Goal: Task Accomplishment & Management: Complete application form

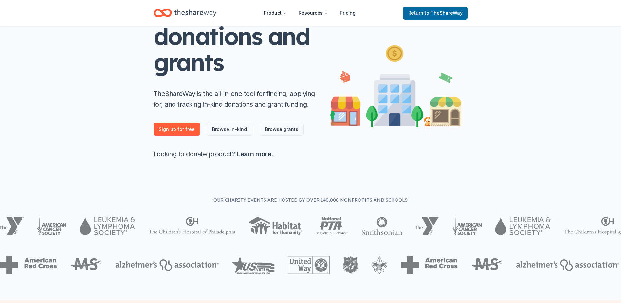
scroll to position [98, 0]
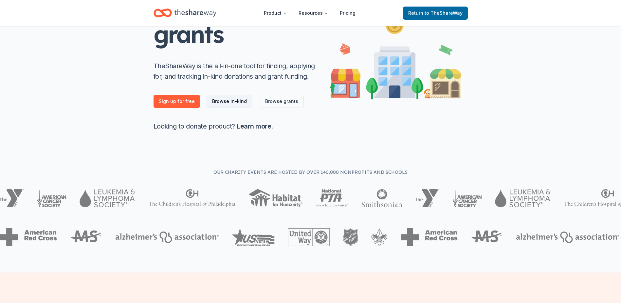
click at [222, 102] on link "Browse in-kind" at bounding box center [230, 101] width 46 height 13
click at [237, 102] on link "Browse in-kind" at bounding box center [230, 101] width 46 height 13
click at [226, 103] on link "Browse in-kind" at bounding box center [230, 101] width 46 height 13
click at [439, 12] on span "to TheShareWay" at bounding box center [444, 13] width 38 height 6
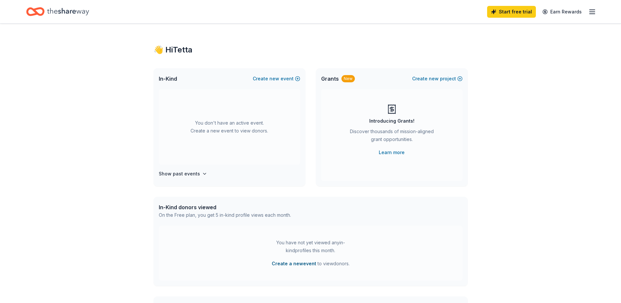
click at [297, 265] on button "Create a new event" at bounding box center [294, 263] width 45 height 8
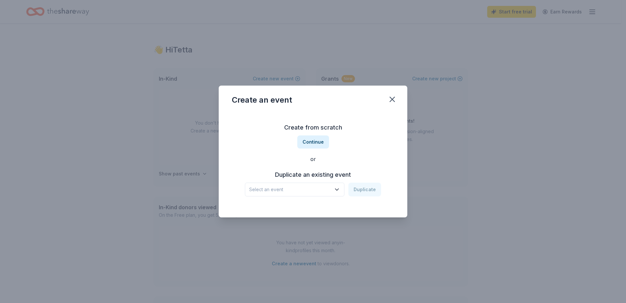
click at [338, 189] on icon "button" at bounding box center [337, 189] width 7 height 7
click at [320, 207] on div "ACCESS TO JUSTICE THROUGH THE AGES" at bounding box center [295, 207] width 87 height 8
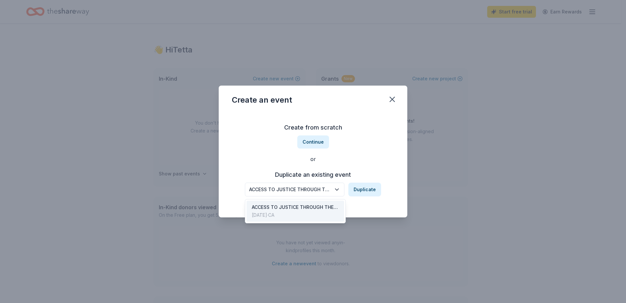
click at [301, 187] on div "ACCESS TO JUSTICE THROUGH THE AGES" at bounding box center [290, 189] width 82 height 8
click at [315, 142] on div "Create from scratch Continue or Duplicate an existing event ACCESS TO JUSTICE T…" at bounding box center [313, 159] width 162 height 95
click at [311, 141] on button "Continue" at bounding box center [313, 141] width 32 height 13
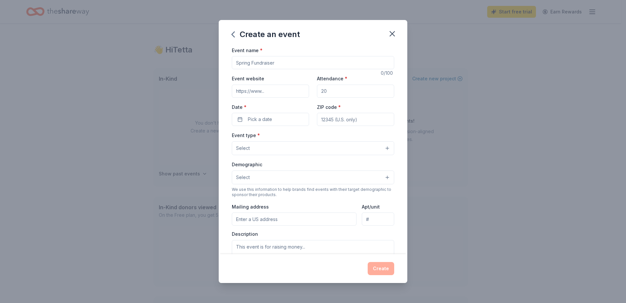
click at [274, 64] on input "Event name *" at bounding box center [313, 62] width 162 height 13
type input "Access to Justice"
click at [251, 92] on input "Event website" at bounding box center [270, 90] width 77 height 13
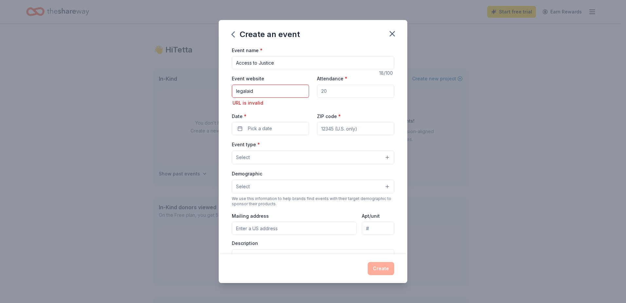
drag, startPoint x: 273, startPoint y: 88, endPoint x: 221, endPoint y: 83, distance: 52.4
click at [221, 83] on div "Event name * Access to Justice 18 /100 Event website legalaid URL is invalid At…" at bounding box center [313, 150] width 189 height 208
paste input "[URL][DOMAIN_NAME]"
type input "[URL][DOMAIN_NAME]"
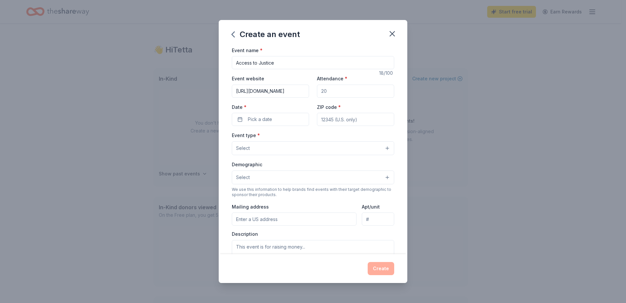
drag, startPoint x: 337, startPoint y: 89, endPoint x: 286, endPoint y: 89, distance: 50.8
click at [286, 89] on div "Event website [URL][DOMAIN_NAME] Attendance * Date * Pick a date ZIP code *" at bounding box center [313, 99] width 162 height 51
type input "220"
click at [267, 118] on span "Pick a date" at bounding box center [260, 119] width 24 height 8
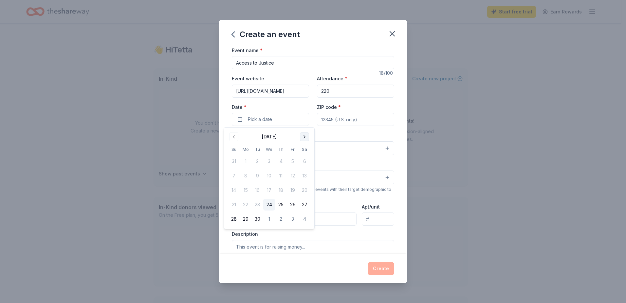
click at [304, 134] on button "Go to next month" at bounding box center [304, 136] width 9 height 9
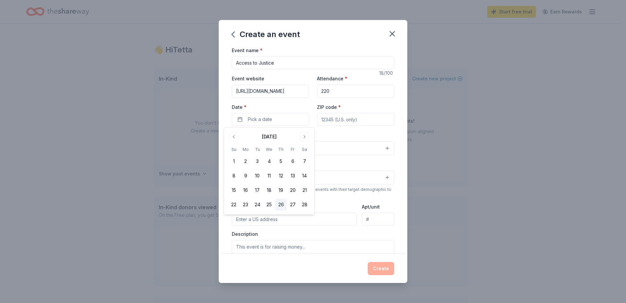
click at [283, 205] on button "26" at bounding box center [281, 204] width 12 height 12
click at [340, 121] on input "ZIP code *" at bounding box center [355, 119] width 77 height 13
type input "92410"
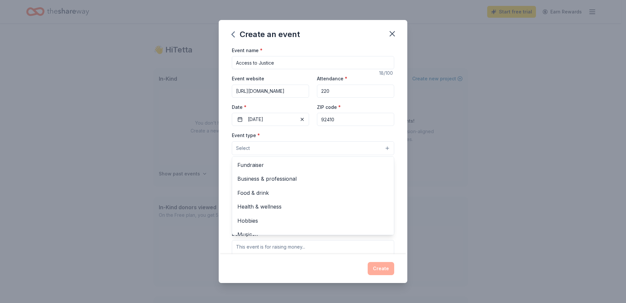
click at [296, 150] on button "Select" at bounding box center [313, 148] width 162 height 14
click at [255, 166] on span "Fundraiser" at bounding box center [312, 164] width 151 height 9
click at [391, 130] on div "Event name * Access to Justice 18 /100 Event website [URL][DOMAIN_NAME] Attenda…" at bounding box center [313, 150] width 189 height 208
click at [310, 181] on button "Select" at bounding box center [313, 178] width 162 height 14
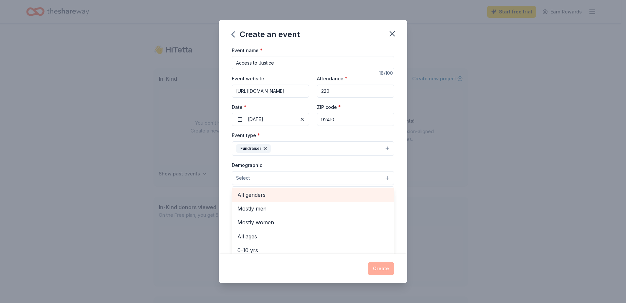
click at [267, 195] on span "All genders" at bounding box center [312, 194] width 151 height 9
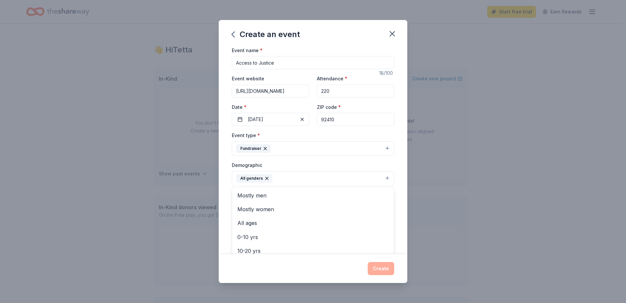
click at [387, 163] on div "Demographic All genders Mostly men Mostly women All ages [DEMOGRAPHIC_DATA] yrs…" at bounding box center [313, 173] width 162 height 25
click at [296, 221] on input "Mailing address" at bounding box center [294, 220] width 125 height 13
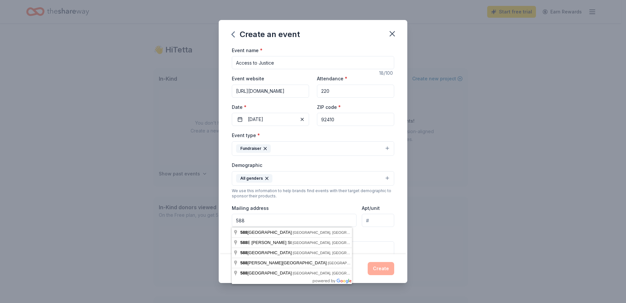
type input "[STREET_ADDRESS]"
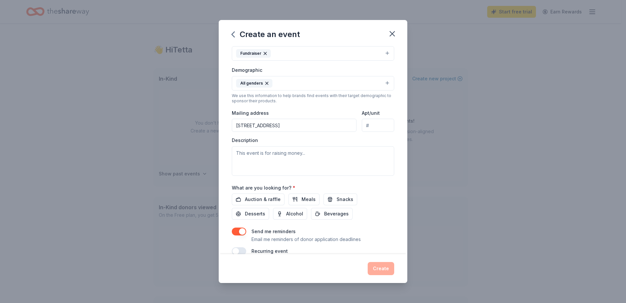
scroll to position [98, 0]
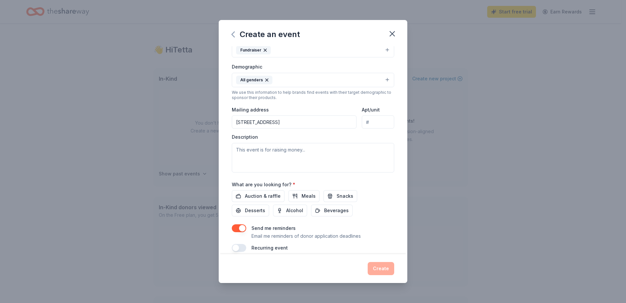
click at [235, 36] on icon "button" at bounding box center [233, 34] width 10 height 10
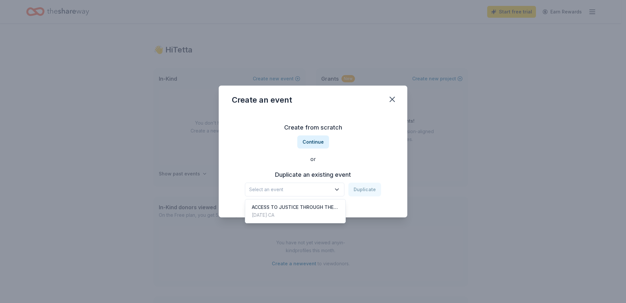
click at [339, 188] on icon "button" at bounding box center [337, 189] width 7 height 7
click at [304, 209] on div "ACCESS TO JUSTICE THROUGH THE AGES" at bounding box center [295, 207] width 87 height 8
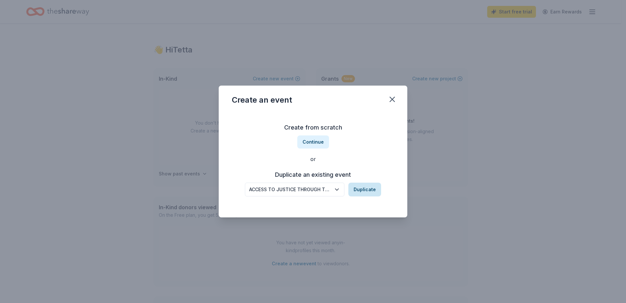
click at [361, 188] on button "Duplicate" at bounding box center [364, 189] width 33 height 14
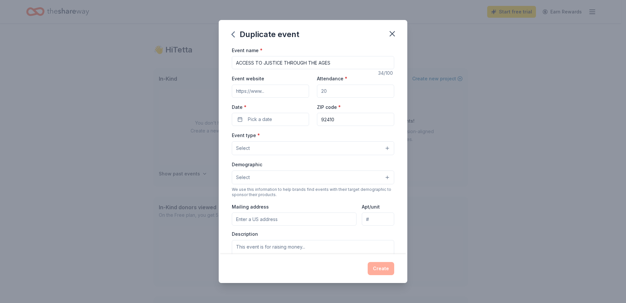
drag, startPoint x: 334, startPoint y: 63, endPoint x: 284, endPoint y: 67, distance: 49.9
click at [284, 67] on input "ACCESS TO JUSTICE THROUGH THE AGES" at bounding box center [313, 62] width 162 height 13
type input "ACCESS TO JUSTICE"
click at [271, 92] on input "Event website" at bounding box center [270, 90] width 77 height 13
type input "[URL][DOMAIN_NAME]"
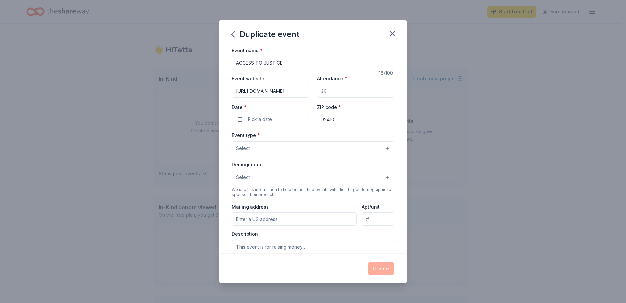
type input "220"
click at [274, 121] on button "Pick a date" at bounding box center [270, 119] width 77 height 13
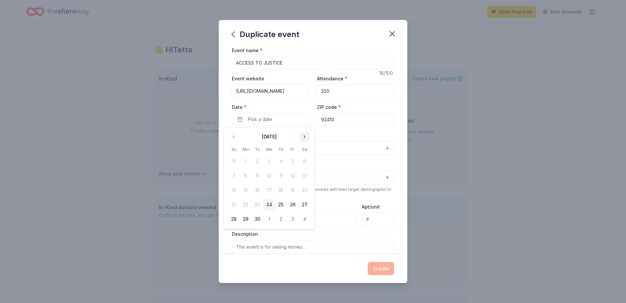
click at [305, 137] on button "Go to next month" at bounding box center [304, 136] width 9 height 9
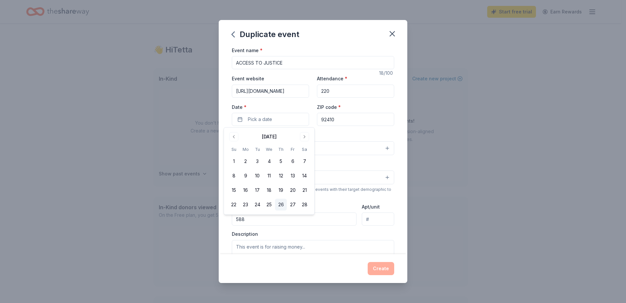
click at [281, 206] on button "26" at bounding box center [281, 204] width 12 height 12
click at [334, 175] on button "Select" at bounding box center [313, 177] width 162 height 14
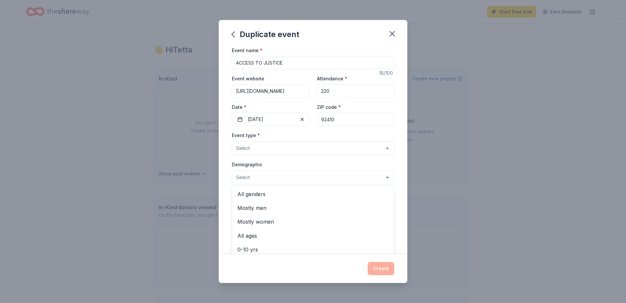
click at [287, 148] on div "Event type * Select Demographic Select All genders Mostly men Mostly women All …" at bounding box center [313, 200] width 162 height 138
click at [271, 148] on button "Select" at bounding box center [313, 148] width 162 height 14
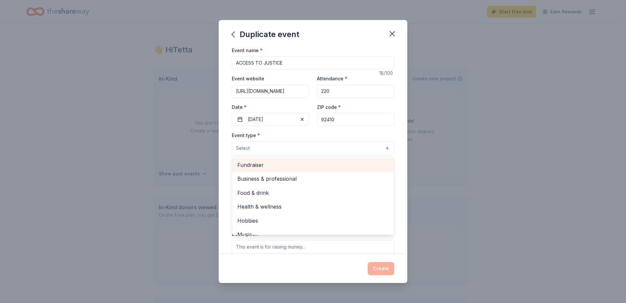
click at [264, 162] on span "Fundraiser" at bounding box center [312, 164] width 151 height 9
click at [264, 164] on span "Business & professional" at bounding box center [312, 165] width 151 height 9
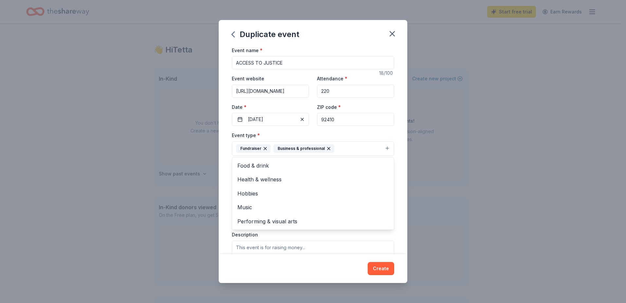
click at [326, 146] on icon "button" at bounding box center [328, 148] width 5 height 5
click at [268, 177] on button "Select" at bounding box center [313, 178] width 162 height 14
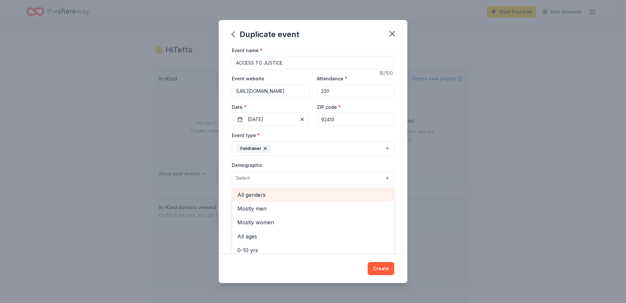
click at [261, 191] on span "All genders" at bounding box center [312, 194] width 151 height 9
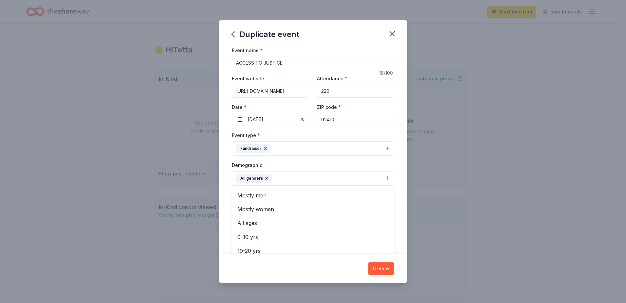
click at [394, 177] on div "Event name * ACCESS TO JUSTICE 18 /100 Event website [URL][DOMAIN_NAME] Attenda…" at bounding box center [313, 150] width 189 height 208
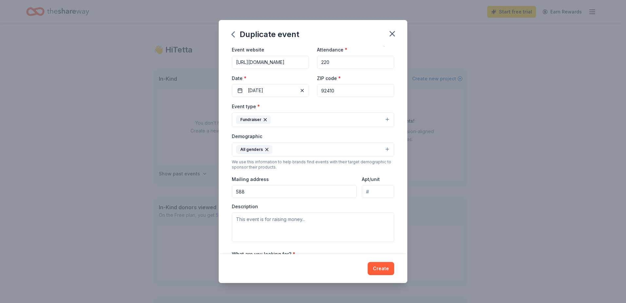
scroll to position [98, 0]
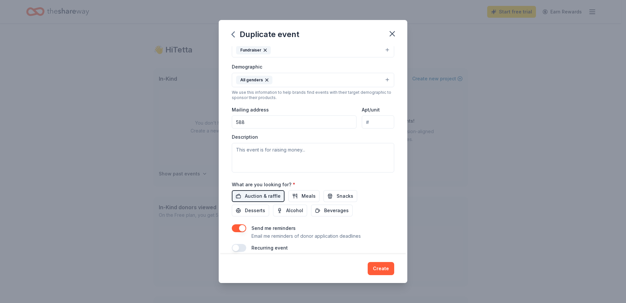
click at [269, 125] on input "588" at bounding box center [294, 121] width 125 height 13
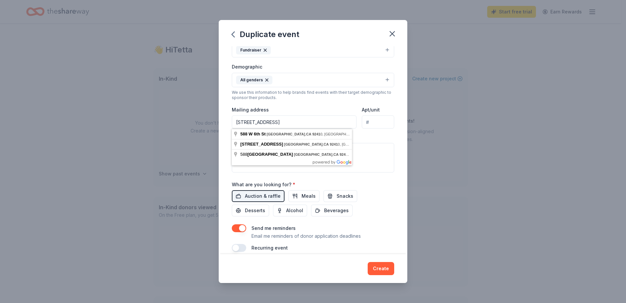
type input "[STREET_ADDRESS]"
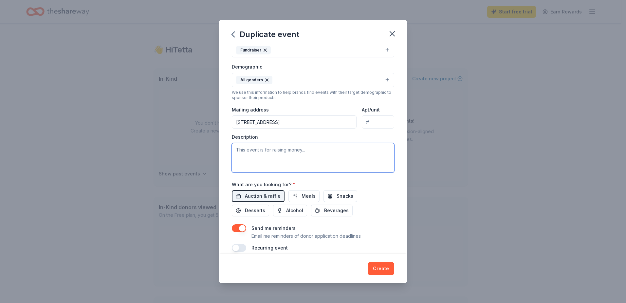
click at [267, 157] on textarea at bounding box center [313, 157] width 162 height 29
click at [258, 158] on textarea at bounding box center [313, 157] width 162 height 29
paste textarea "The Legal Aid Society of [GEOGRAPHIC_DATA] is excited to announce the Annual Ac…"
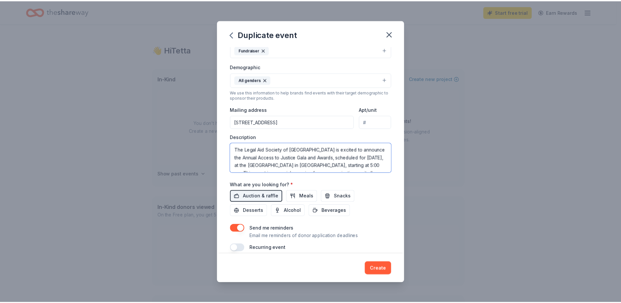
scroll to position [83, 0]
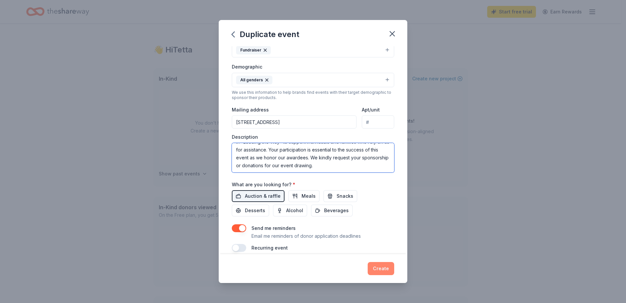
type textarea "The Legal Aid Society of [GEOGRAPHIC_DATA] is excited to announce the Annual Ac…"
click at [381, 266] on button "Create" at bounding box center [381, 268] width 27 height 13
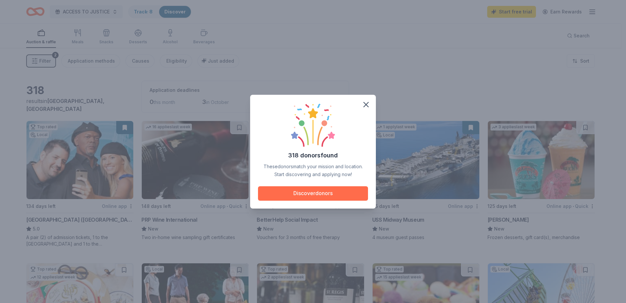
click at [294, 192] on button "Discover donors" at bounding box center [313, 193] width 110 height 14
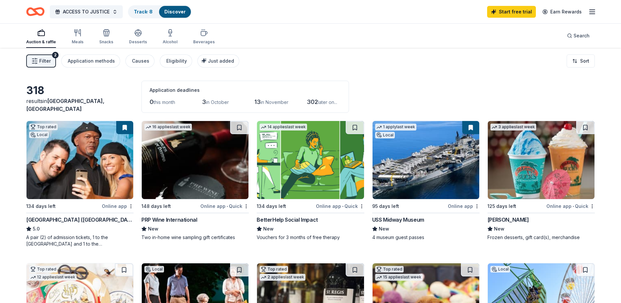
click at [83, 178] on img at bounding box center [80, 160] width 107 height 78
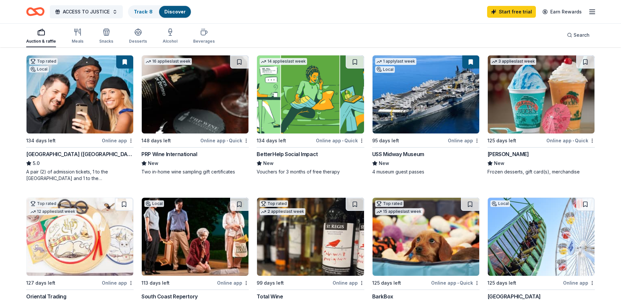
scroll to position [98, 0]
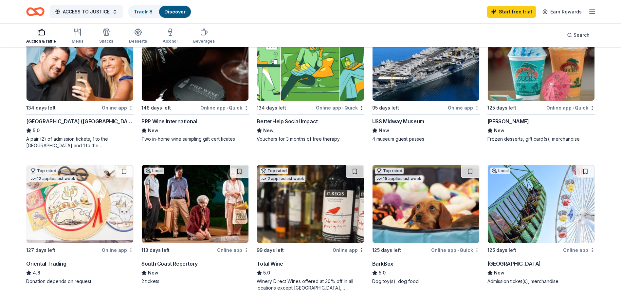
click at [556, 217] on img at bounding box center [541, 204] width 107 height 78
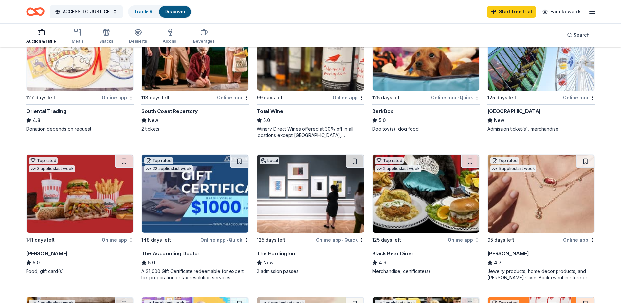
scroll to position [262, 0]
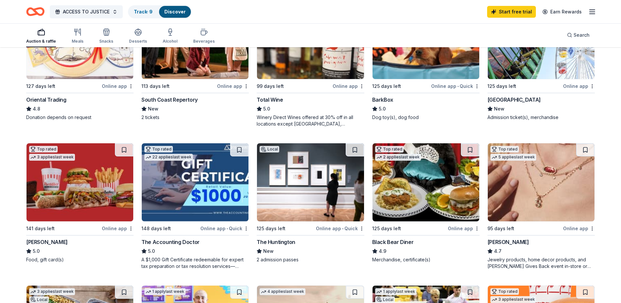
click at [45, 186] on img at bounding box center [80, 182] width 107 height 78
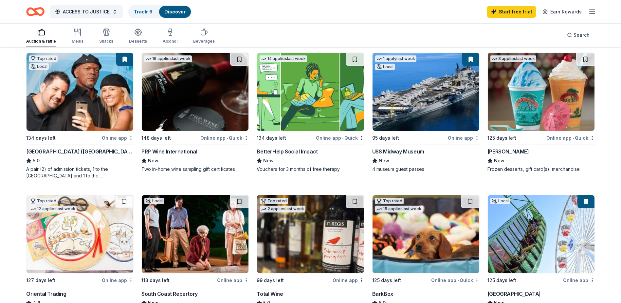
scroll to position [65, 0]
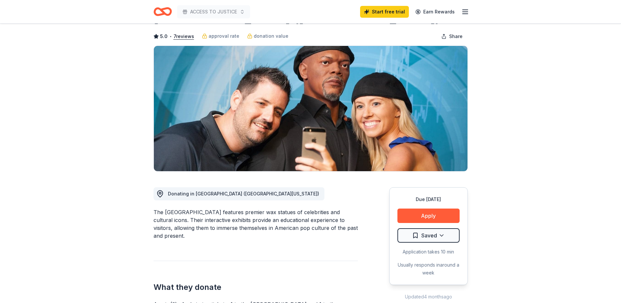
scroll to position [65, 0]
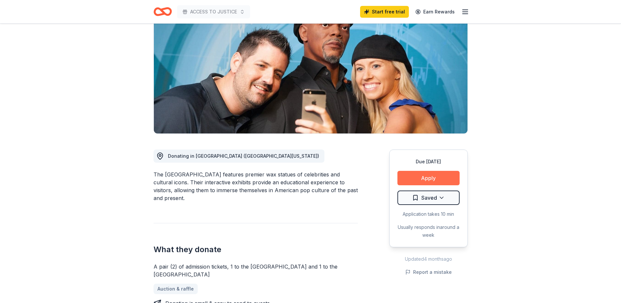
click at [419, 178] on button "Apply" at bounding box center [429, 178] width 62 height 14
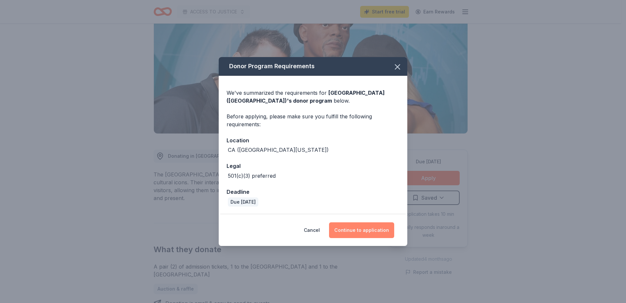
click at [376, 229] on button "Continue to application" at bounding box center [361, 230] width 65 height 16
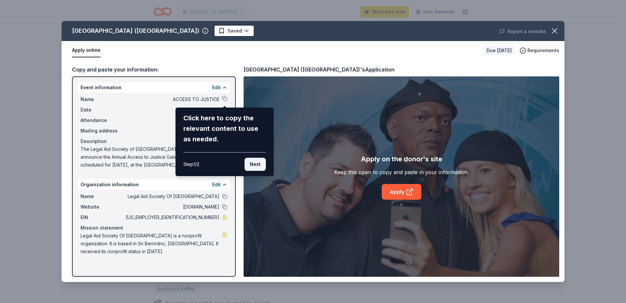
click at [248, 165] on button "Next" at bounding box center [255, 164] width 21 height 13
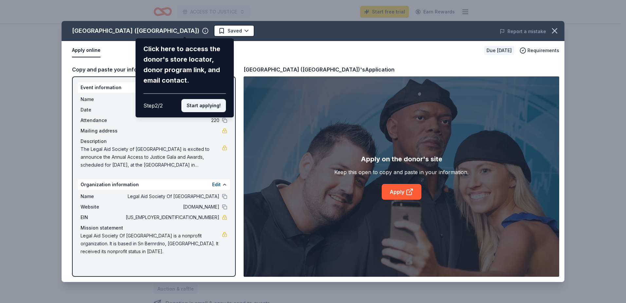
click at [206, 111] on button "Start applying!" at bounding box center [203, 105] width 45 height 13
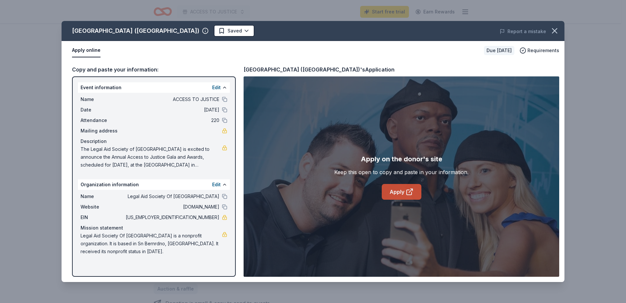
click at [400, 195] on link "Apply" at bounding box center [402, 192] width 40 height 16
click at [553, 31] on icon "button" at bounding box center [554, 30] width 9 height 9
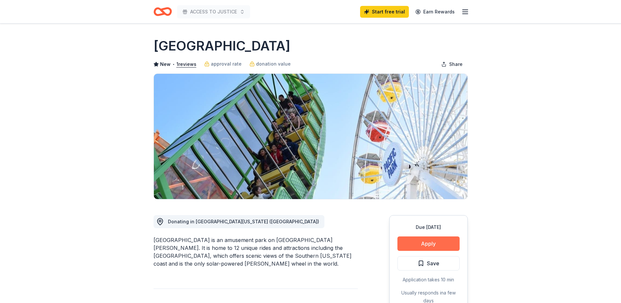
click at [425, 238] on button "Apply" at bounding box center [429, 243] width 62 height 14
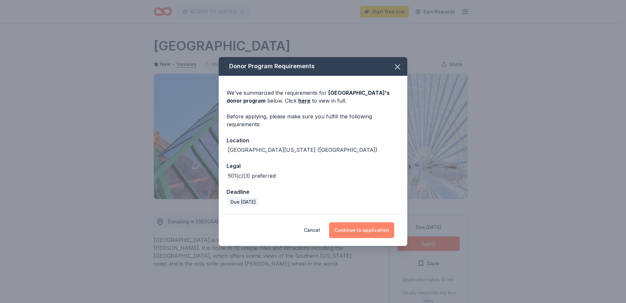
click at [372, 233] on button "Continue to application" at bounding box center [361, 230] width 65 height 16
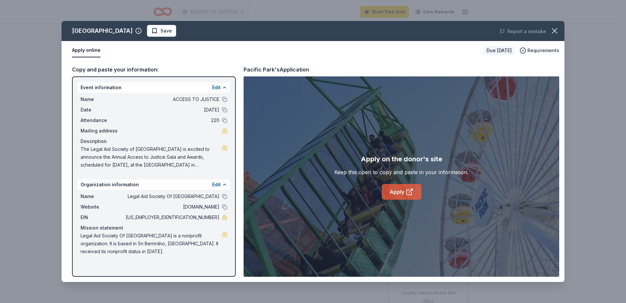
click at [393, 191] on link "Apply" at bounding box center [402, 192] width 40 height 16
click at [85, 52] on button "Apply online" at bounding box center [86, 51] width 28 height 14
click at [160, 32] on span "Save" at bounding box center [165, 31] width 11 height 8
